Goal: Task Accomplishment & Management: Use online tool/utility

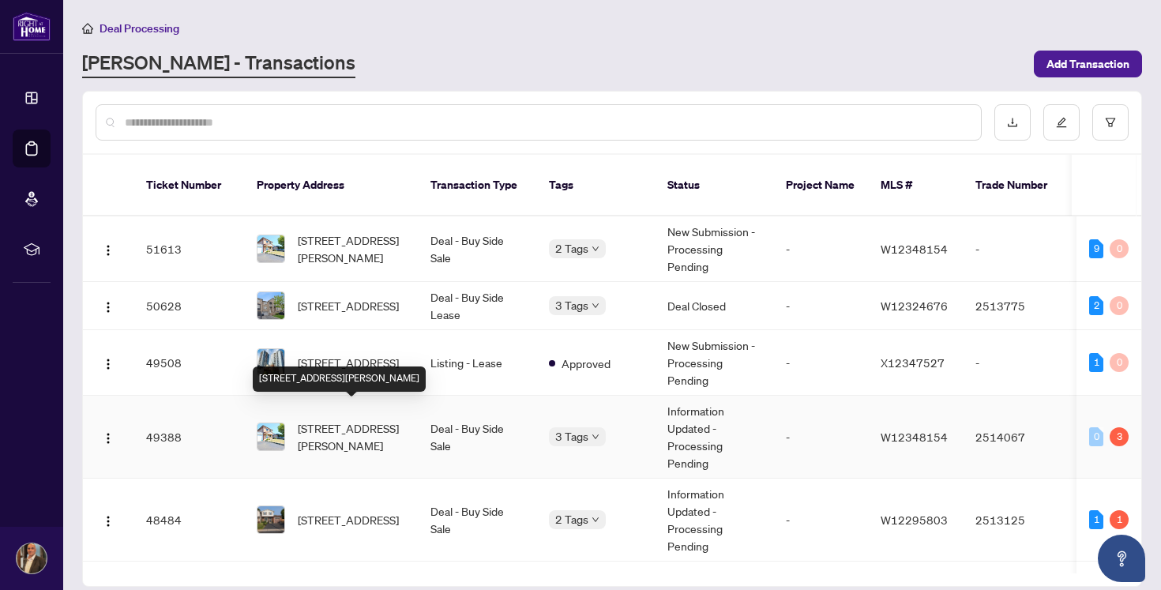
click at [361, 423] on span "[STREET_ADDRESS][PERSON_NAME]" at bounding box center [351, 436] width 107 height 35
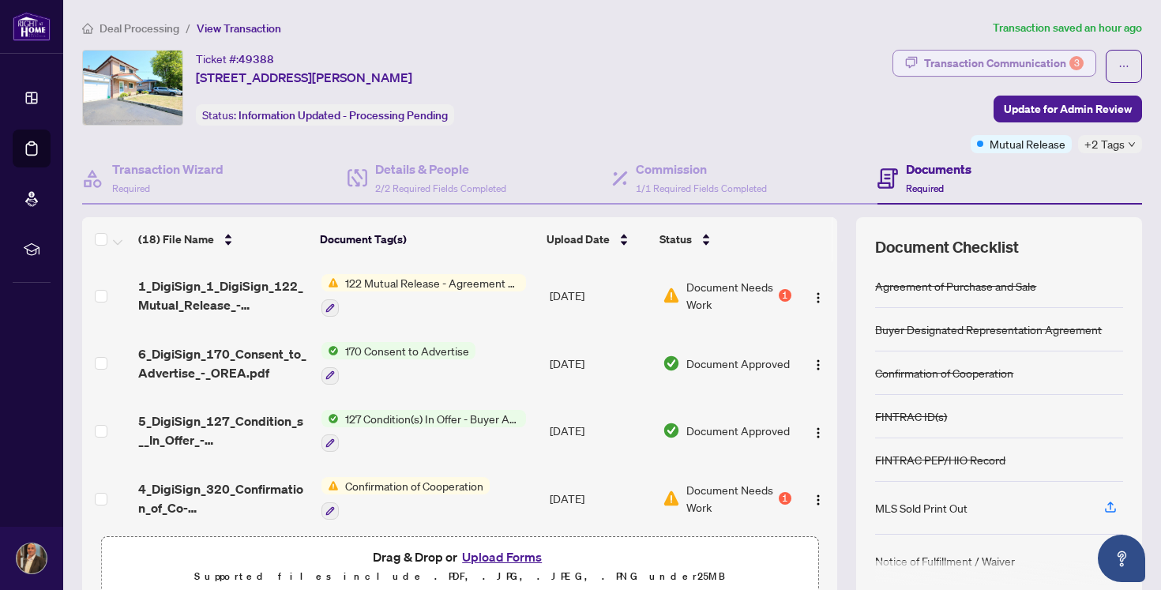
click at [977, 58] on div "Transaction Communication 3" at bounding box center [1004, 63] width 160 height 25
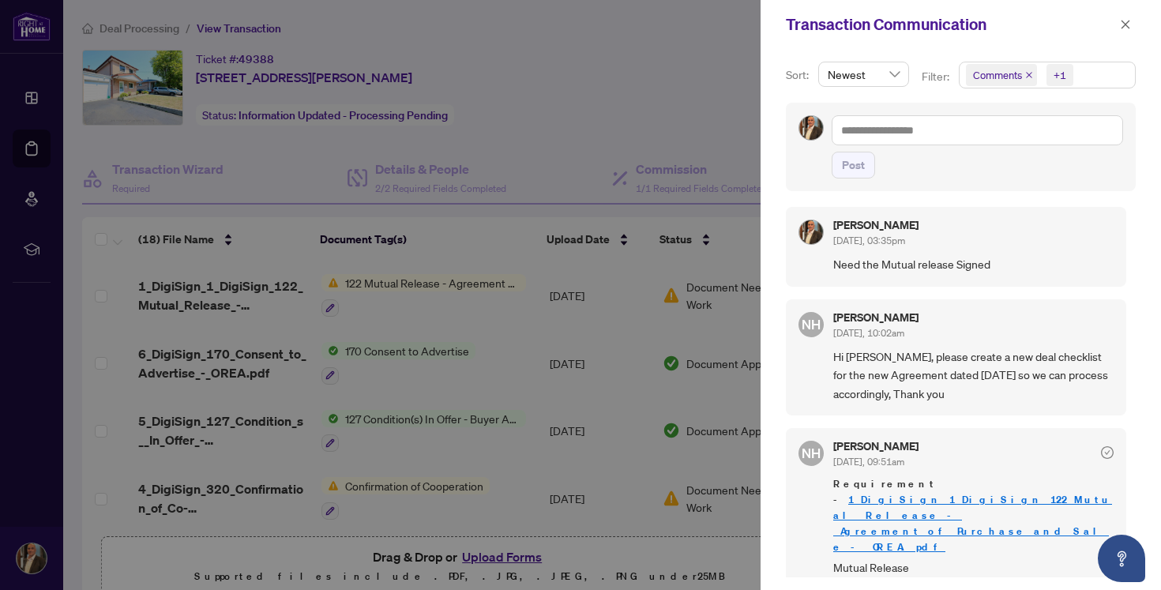
click at [691, 59] on div at bounding box center [580, 295] width 1161 height 590
click at [1129, 24] on icon "close" at bounding box center [1125, 24] width 11 height 11
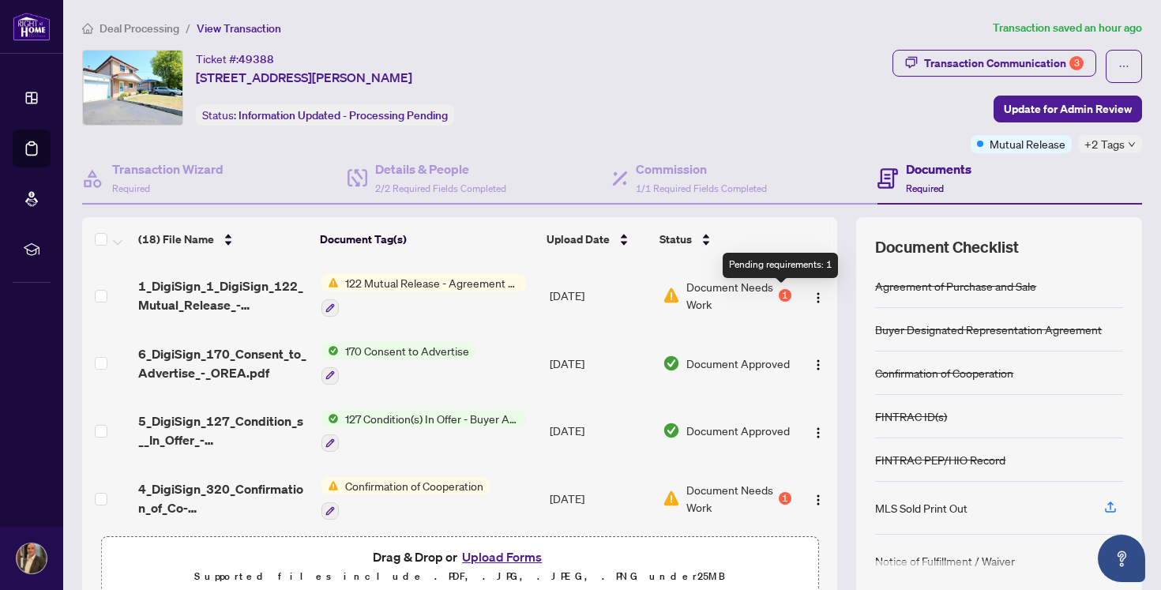
click at [779, 294] on div "1" at bounding box center [785, 295] width 13 height 13
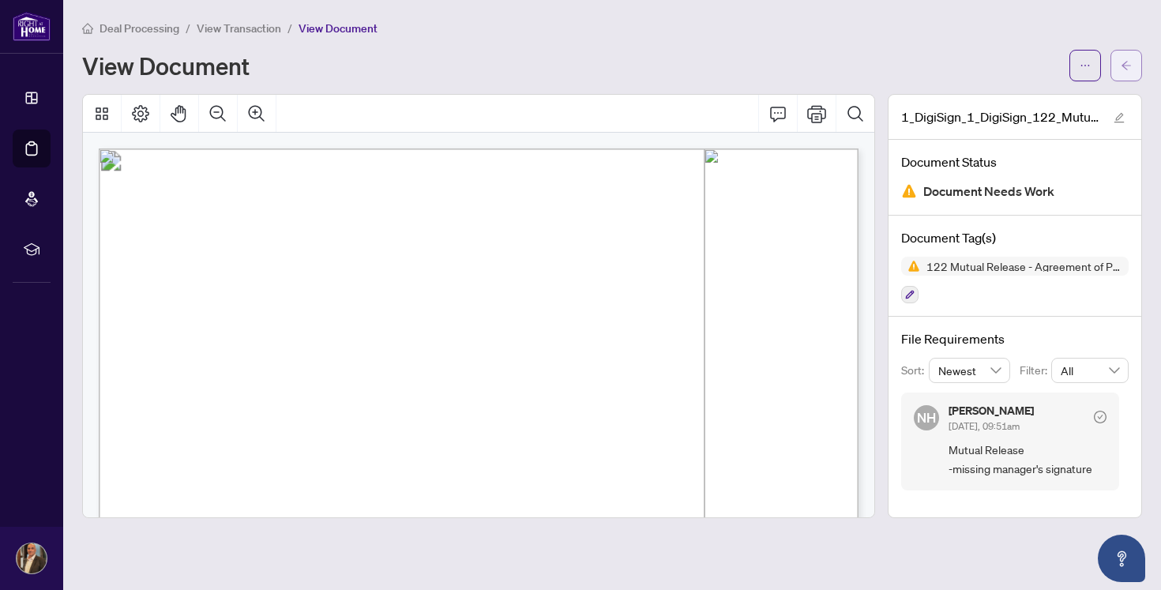
click at [1128, 62] on icon "arrow-left" at bounding box center [1126, 65] width 11 height 11
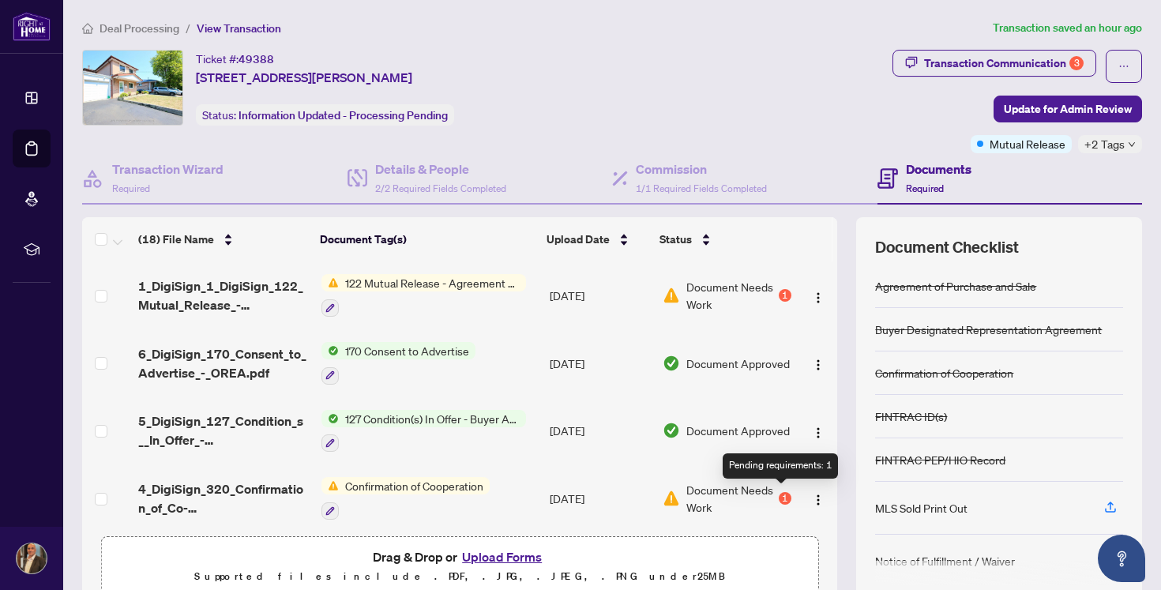
click at [779, 495] on div "1" at bounding box center [785, 498] width 13 height 13
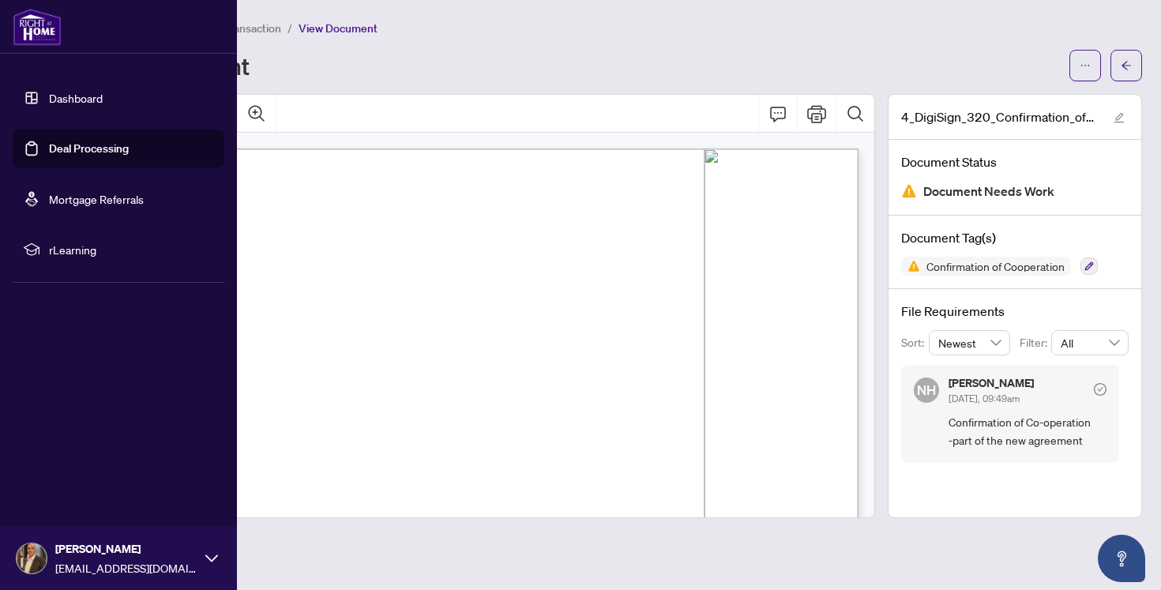
click at [76, 142] on link "Deal Processing" at bounding box center [89, 148] width 80 height 14
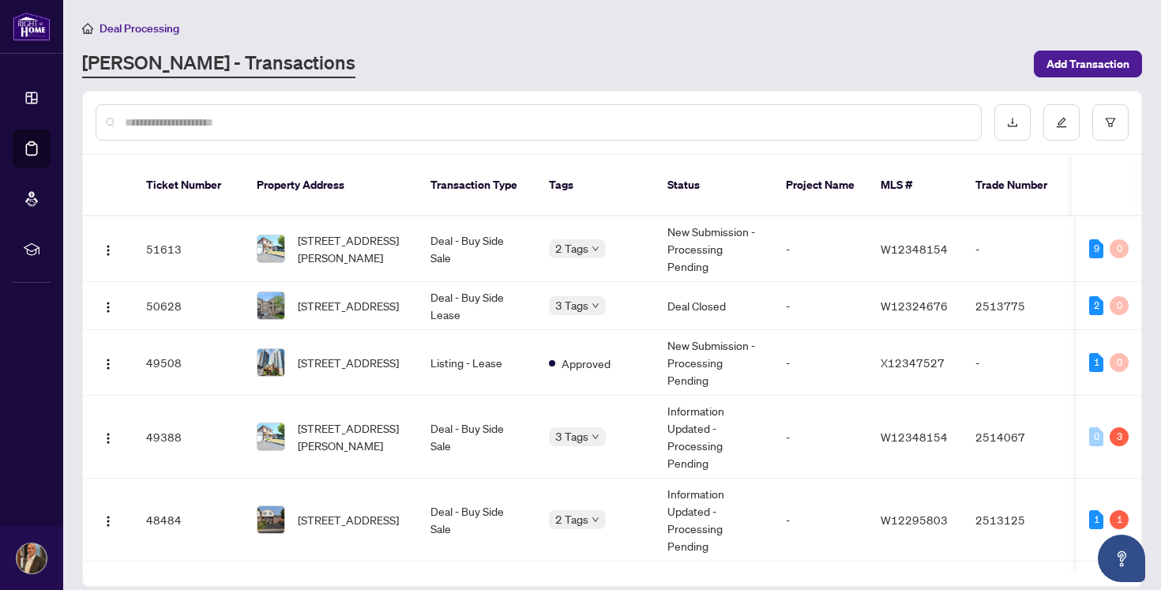
click at [640, 46] on div "Deal Processing RAHR - Transactions Add Transaction" at bounding box center [612, 48] width 1060 height 59
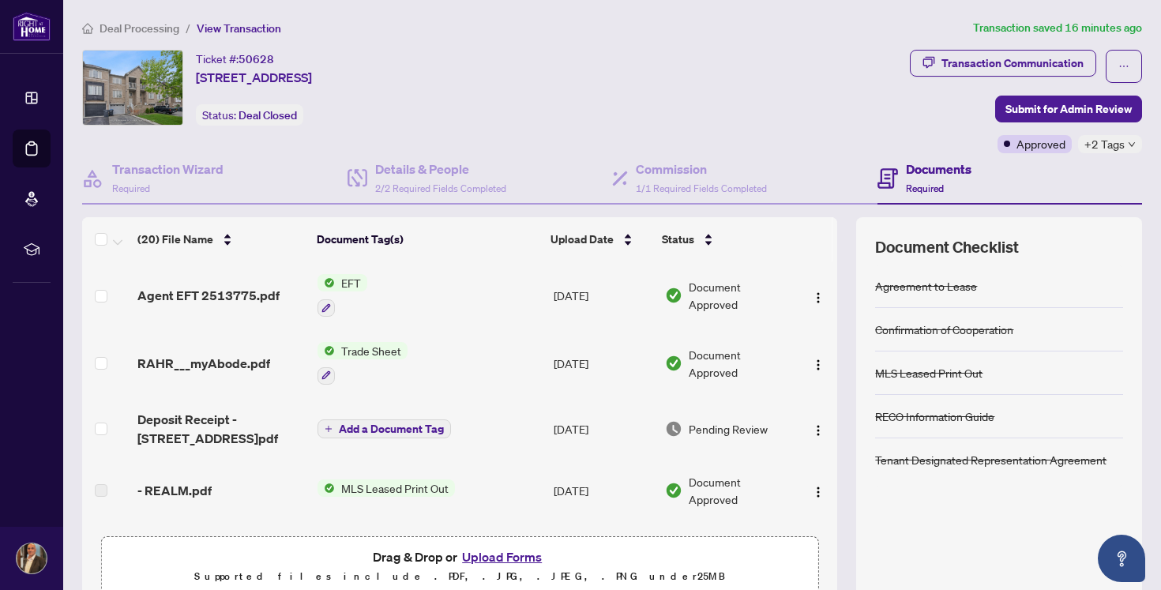
click at [349, 281] on span "EFT" at bounding box center [351, 282] width 32 height 17
click at [244, 294] on span "Agent EFT 2513775.pdf" at bounding box center [208, 295] width 142 height 19
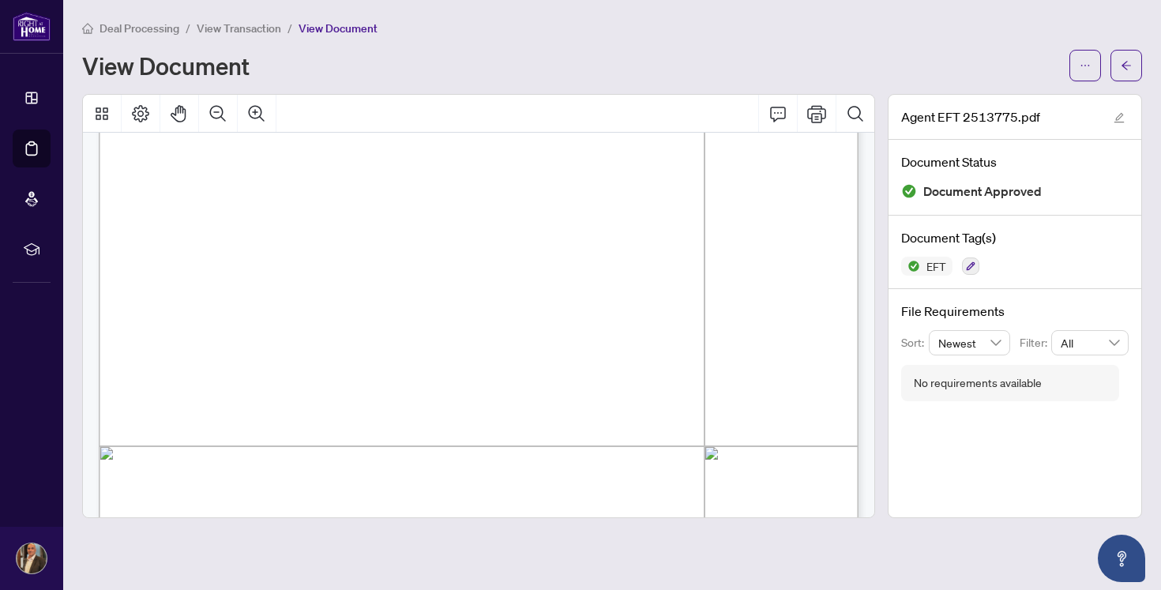
scroll to position [310, 0]
click at [351, 274] on span "PAID BY E.F.T." at bounding box center [464, 303] width 515 height 69
